Goal: Transaction & Acquisition: Download file/media

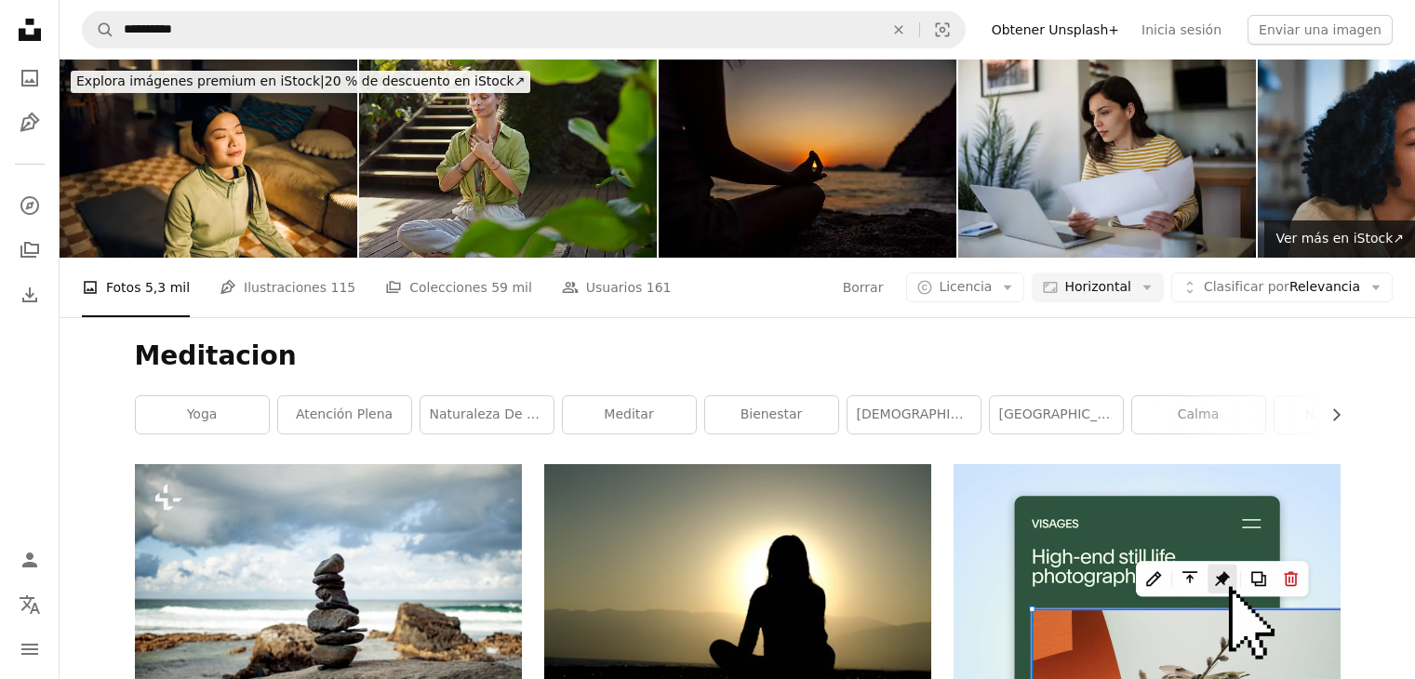
scroll to position [465, 0]
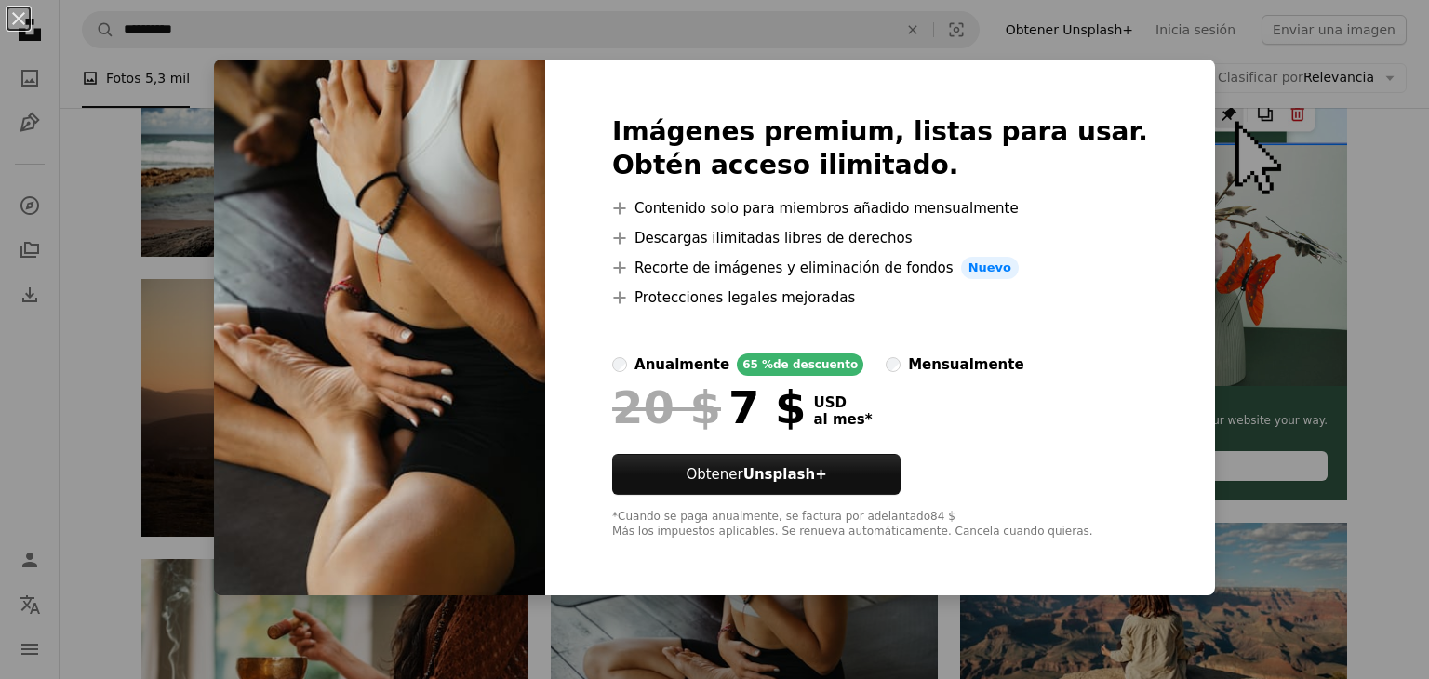
click at [1202, 109] on div "An X shape Imágenes premium, listas para usar. Obtén acceso ilimitado. A plus s…" at bounding box center [714, 339] width 1429 height 679
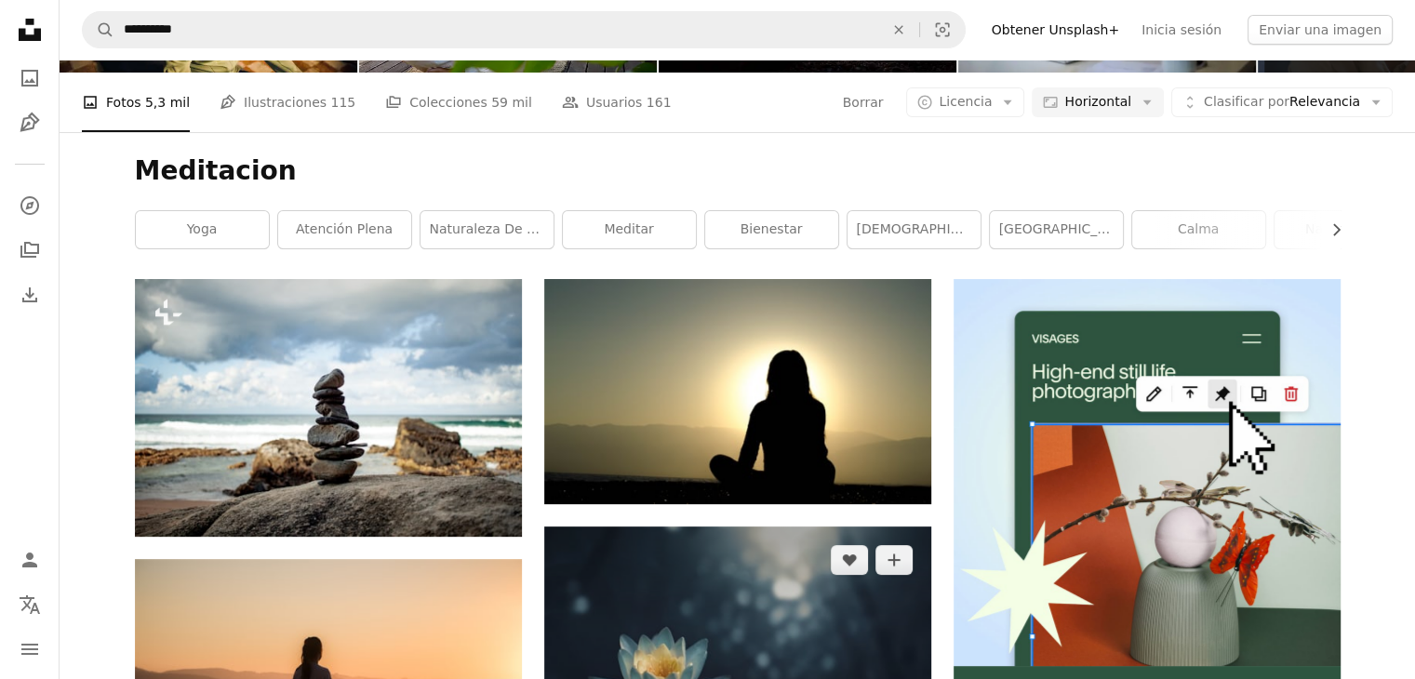
scroll to position [372, 0]
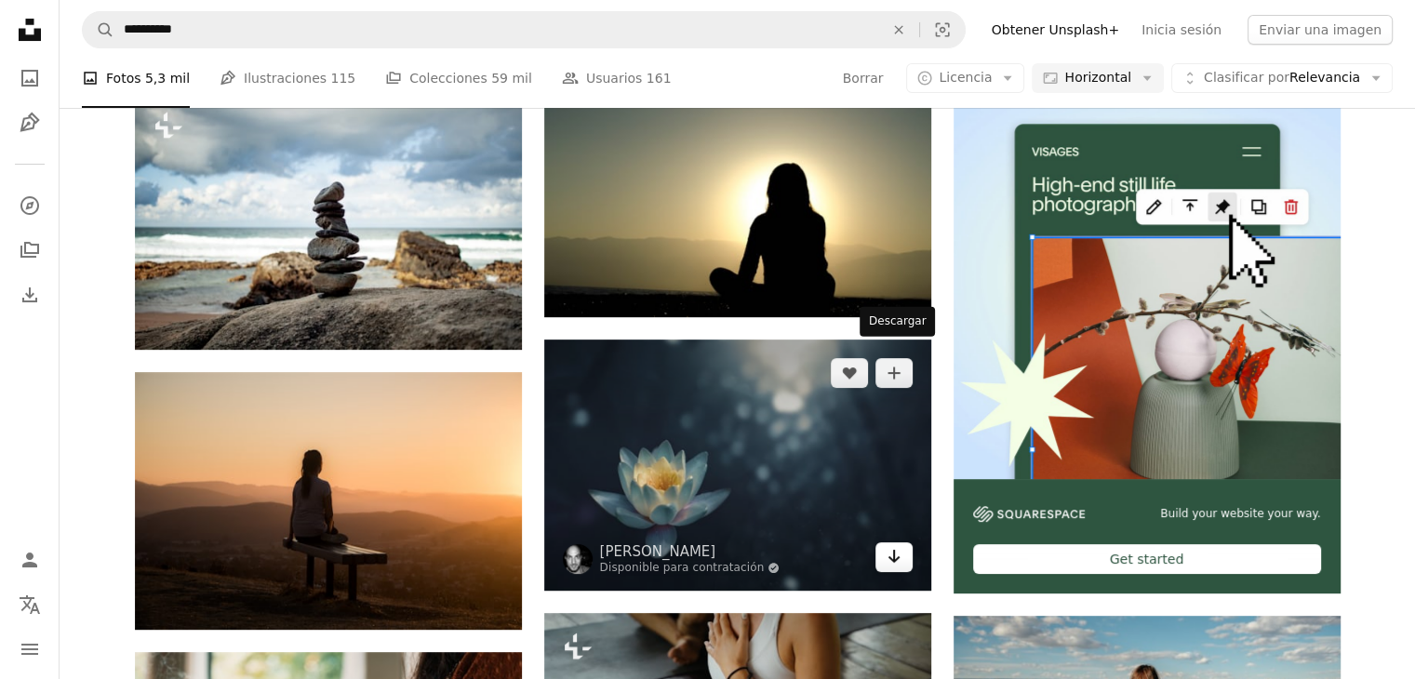
click at [893, 550] on icon "Descargar" at bounding box center [894, 556] width 12 height 13
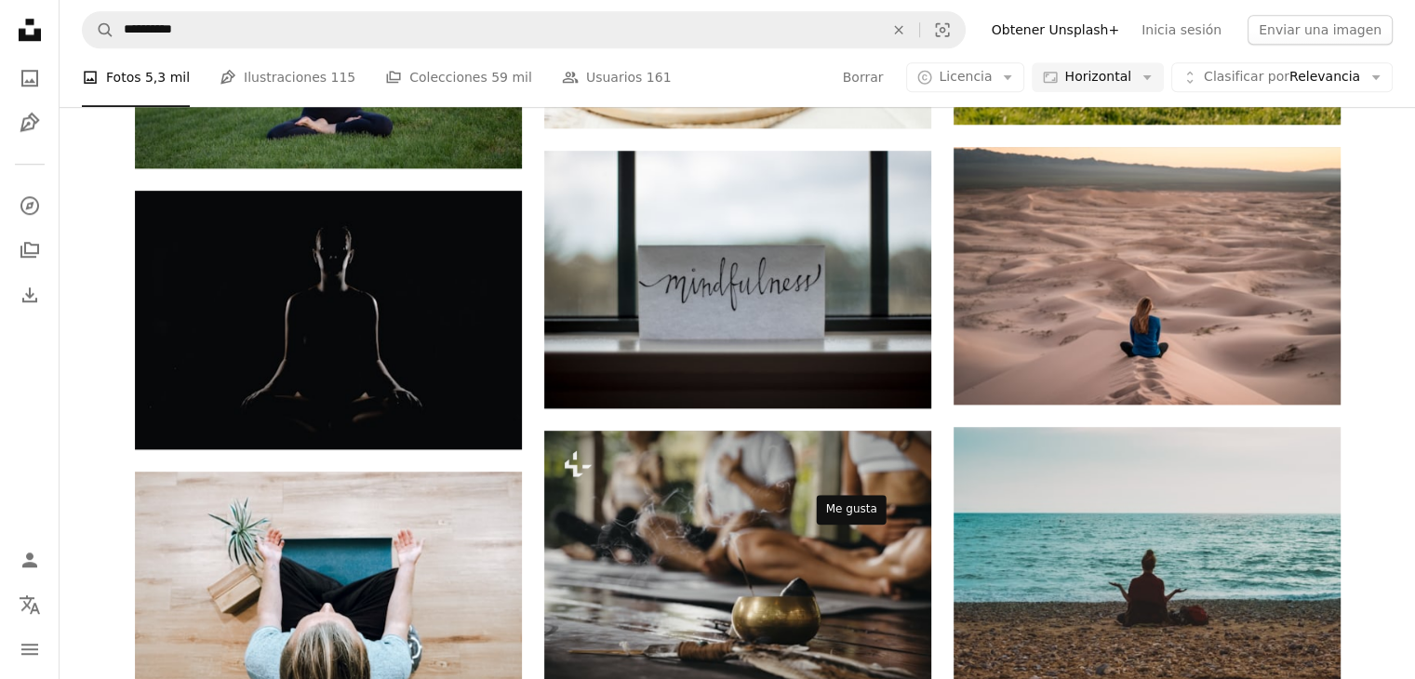
scroll to position [2184, 0]
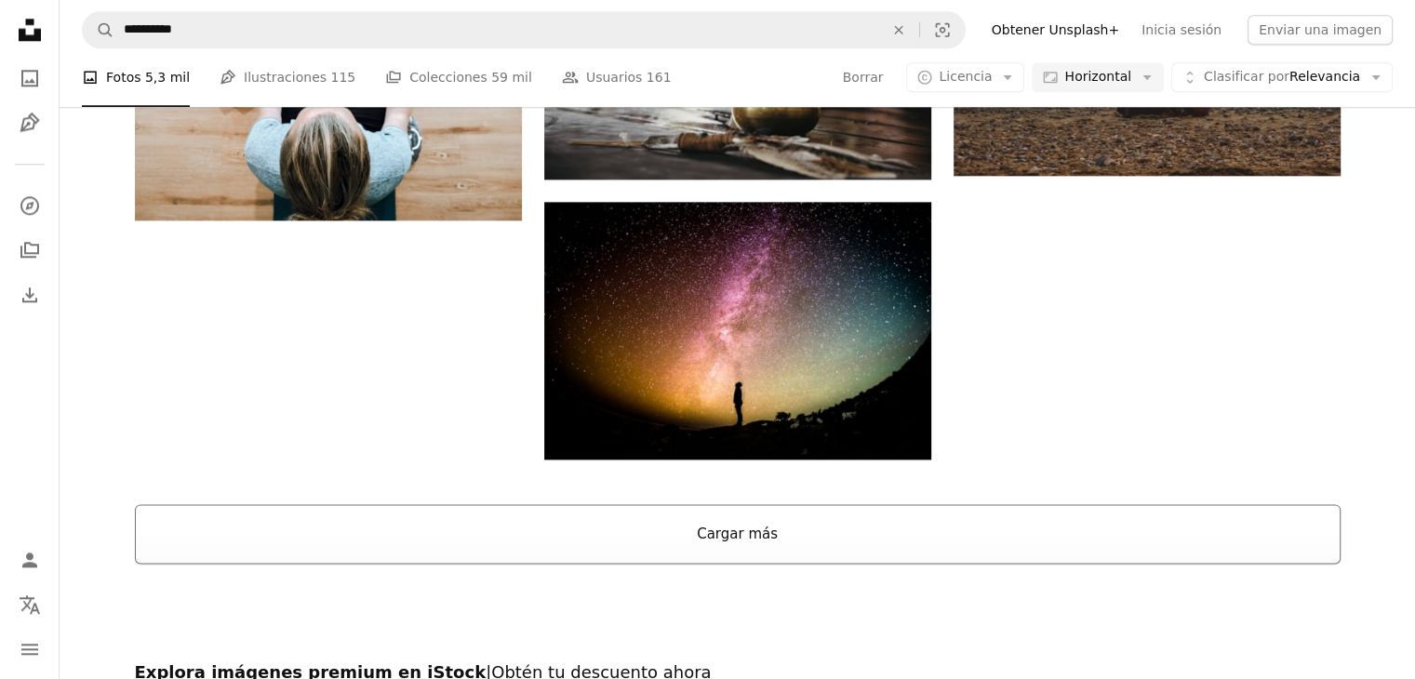
click at [979, 504] on button "Cargar más" at bounding box center [738, 534] width 1206 height 60
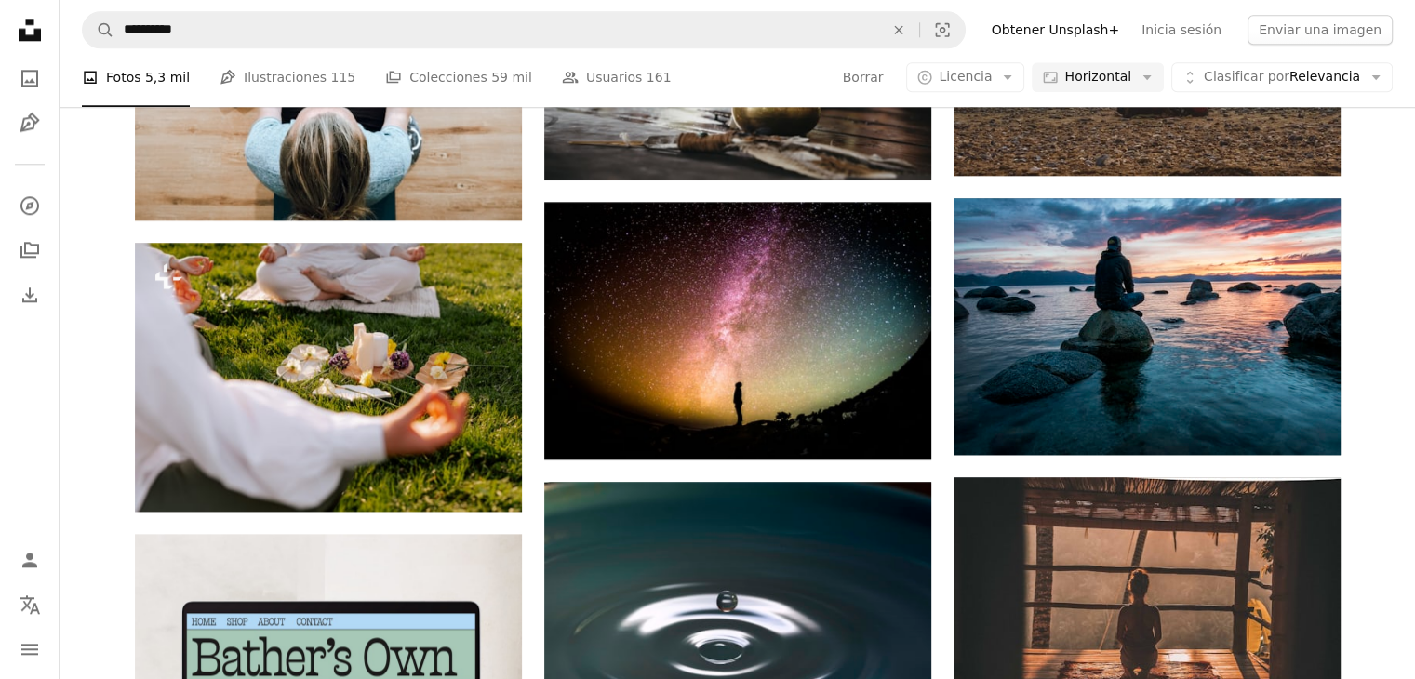
scroll to position [1998, 0]
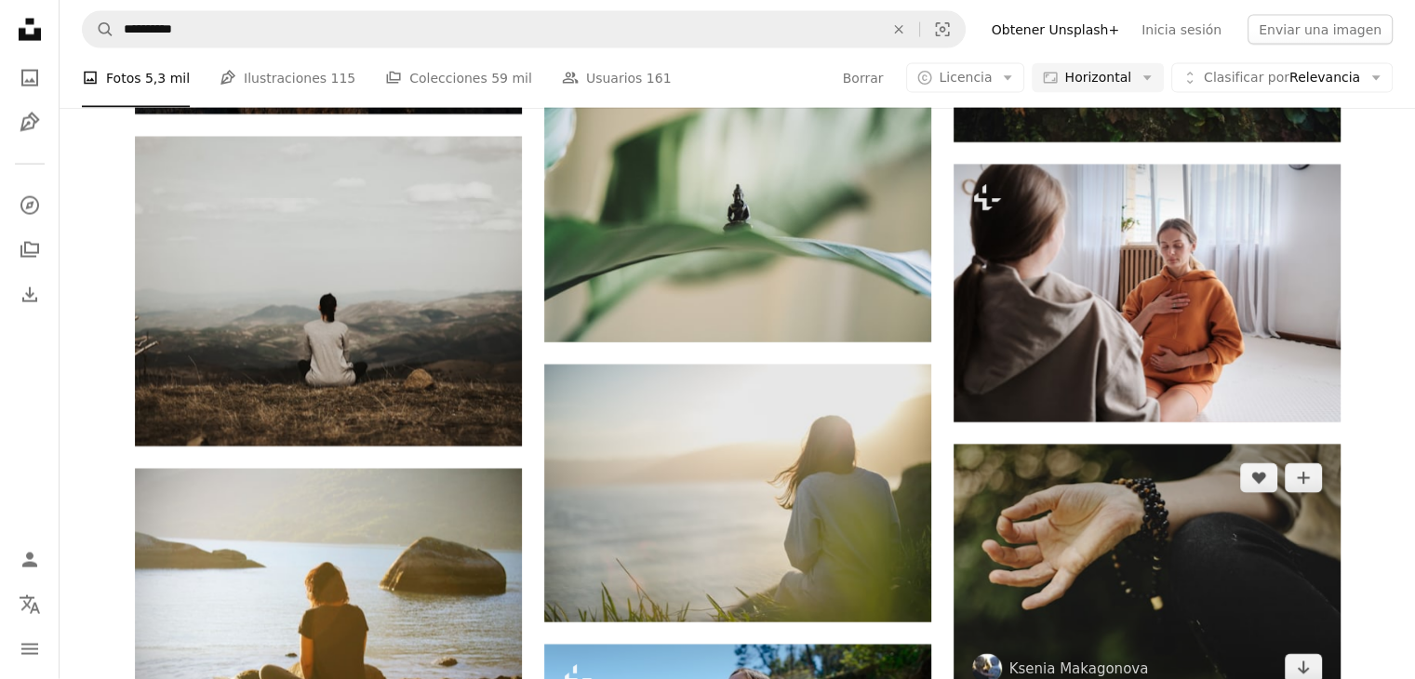
scroll to position [4231, 0]
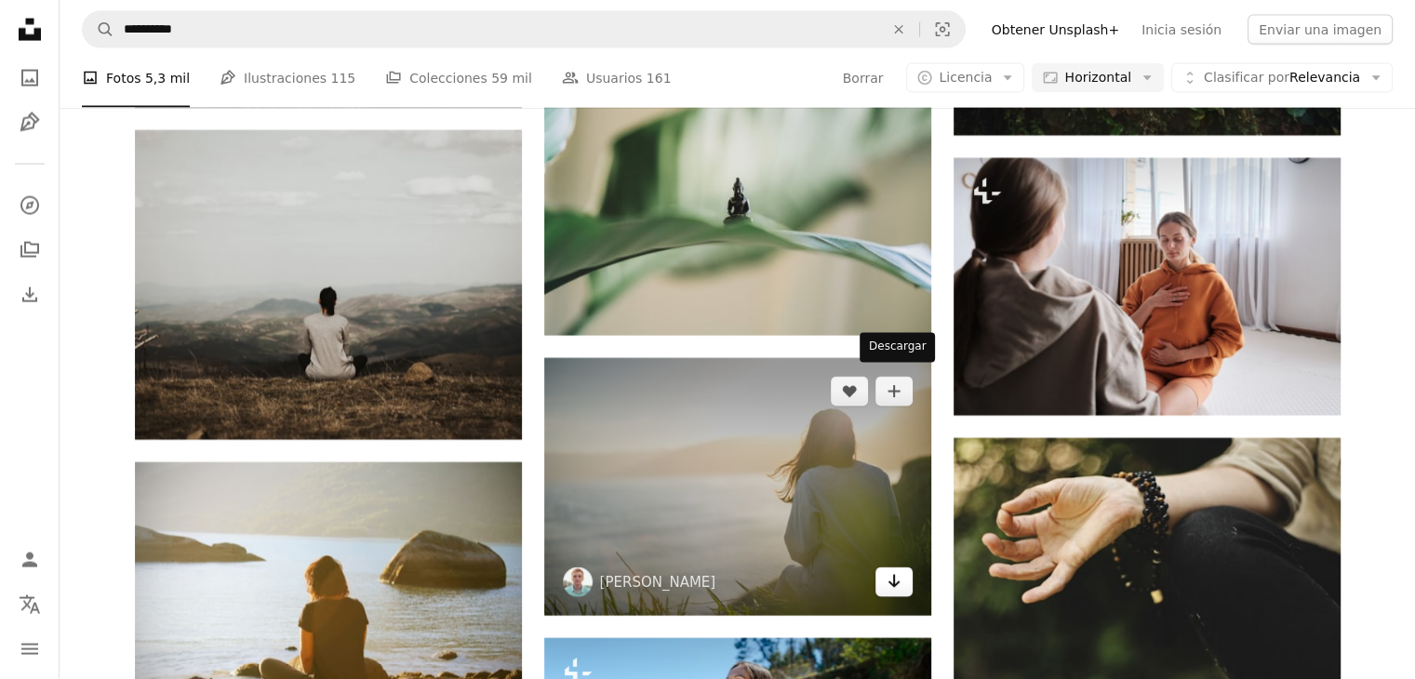
click at [890, 570] on icon "Arrow pointing down" at bounding box center [894, 581] width 15 height 22
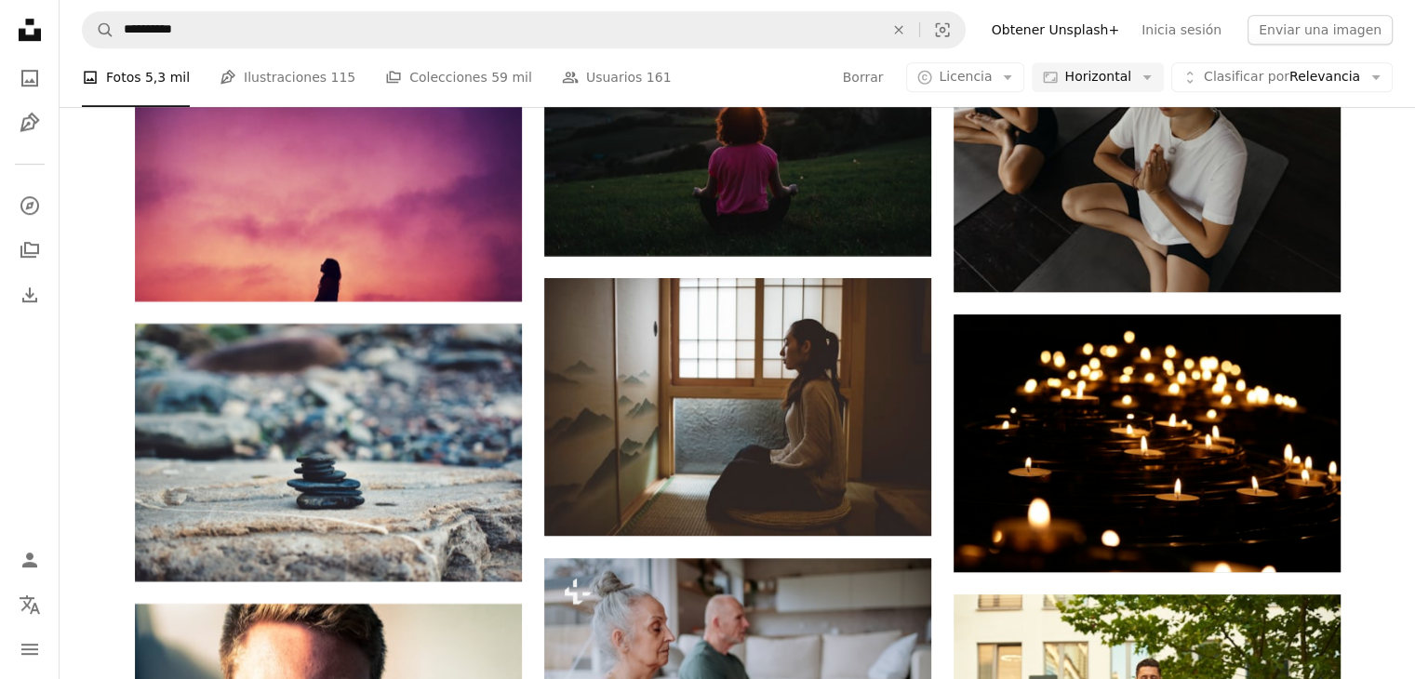
scroll to position [8605, 0]
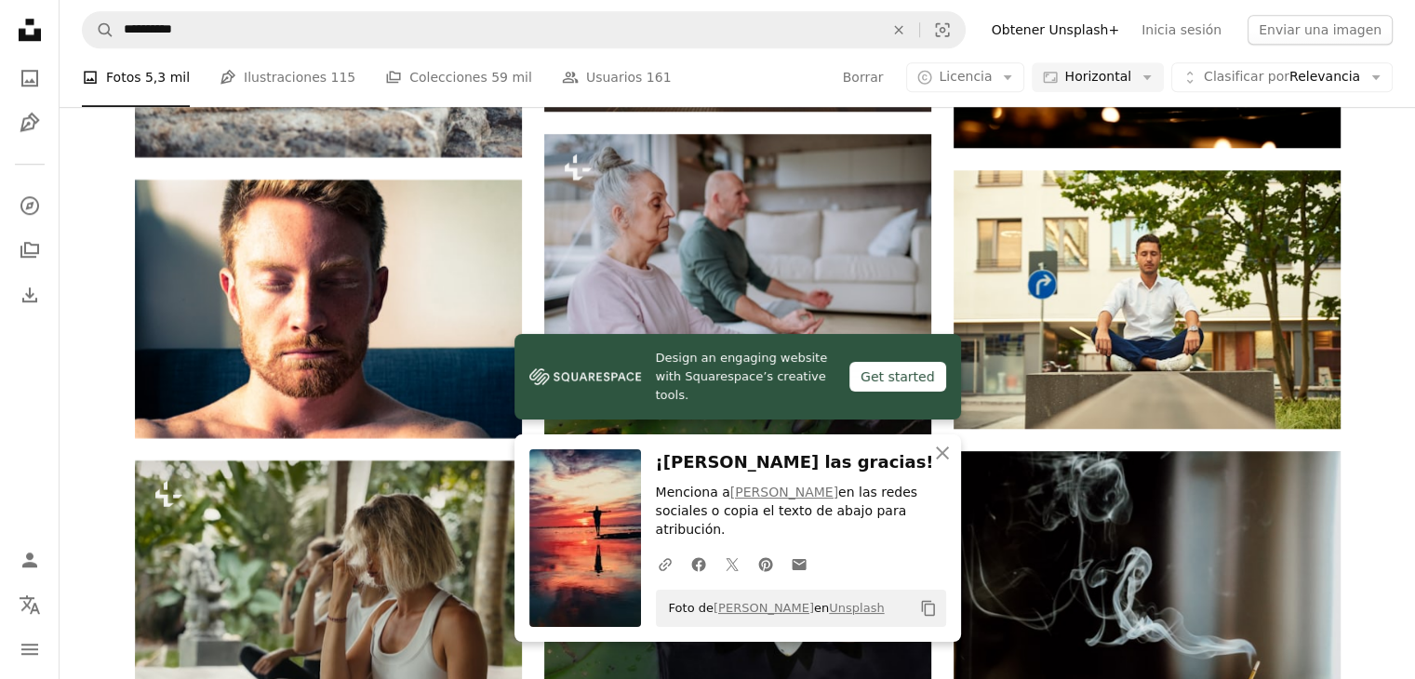
scroll to position [9442, 0]
